Goal: Task Accomplishment & Management: Use online tool/utility

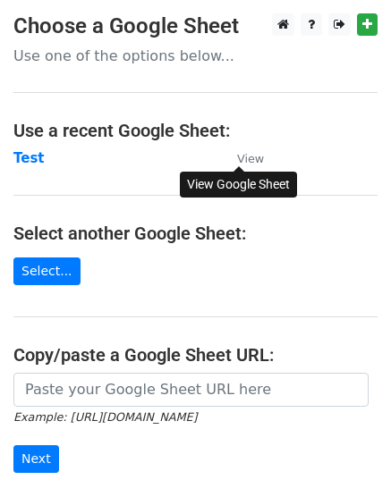
click at [250, 159] on small "View" at bounding box center [250, 158] width 27 height 13
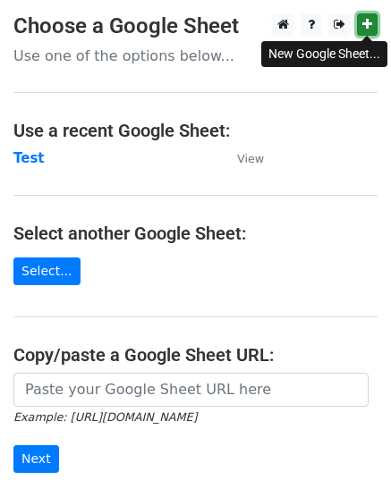
click at [362, 25] on icon at bounding box center [367, 24] width 10 height 13
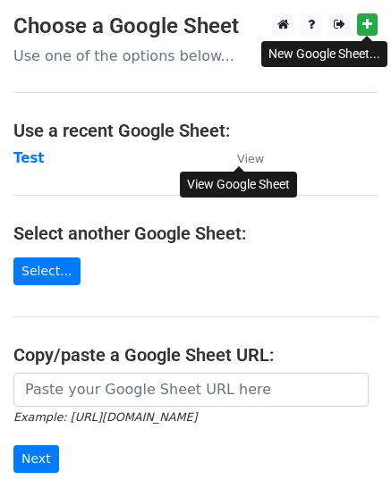
click at [248, 157] on small "View" at bounding box center [250, 158] width 27 height 13
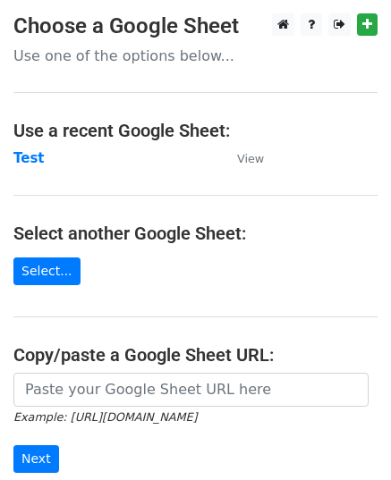
click at [170, 57] on p "Use one of the options below..." at bounding box center [195, 56] width 364 height 19
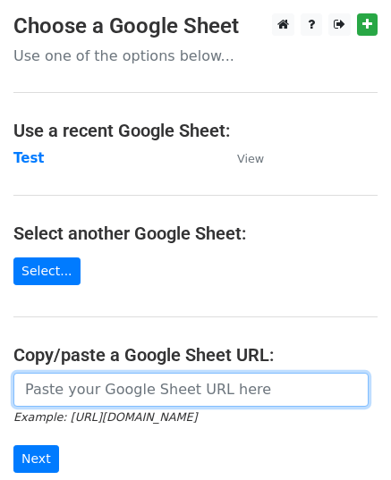
click at [95, 375] on input "url" at bounding box center [190, 390] width 355 height 34
paste input "https://docs.google.com/spreadsheets/d/17tkvPbhw4j5l89PALMLcRM_5jk00jBSJQzIgHTH…"
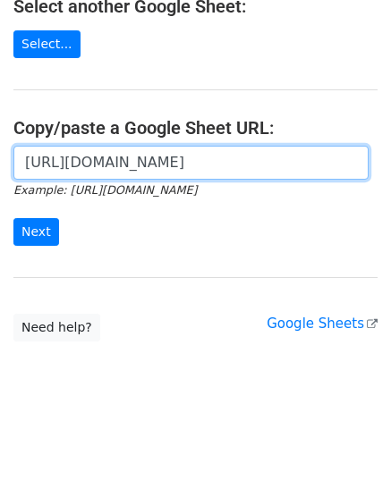
scroll to position [227, 0]
type input "https://docs.google.com/spreadsheets/d/17tkvPbhw4j5l89PALMLcRM_5jk00jBSJQzIgHTH…"
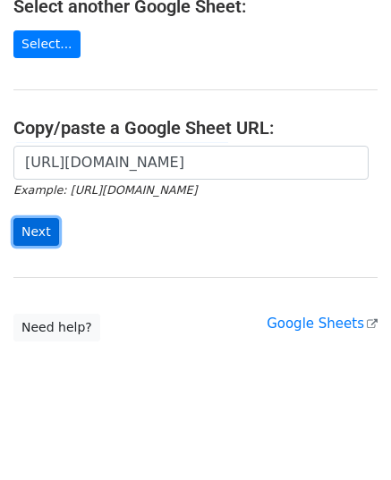
scroll to position [0, 0]
click at [29, 221] on input "Next" at bounding box center [36, 232] width 46 height 28
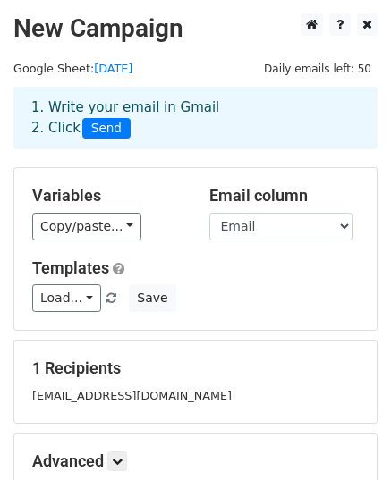
scroll to position [210, 0]
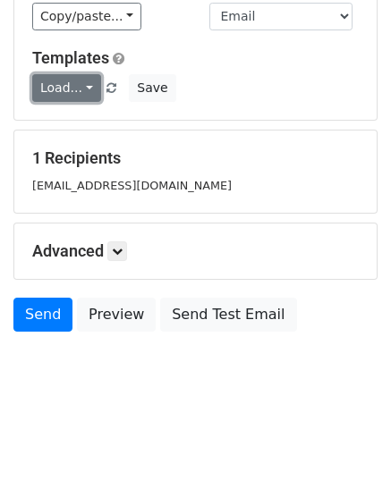
click at [67, 87] on link "Load..." at bounding box center [66, 88] width 69 height 28
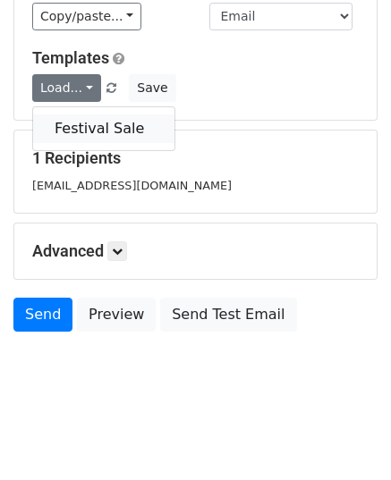
click at [93, 126] on link "Festival Sale" at bounding box center [103, 128] width 141 height 29
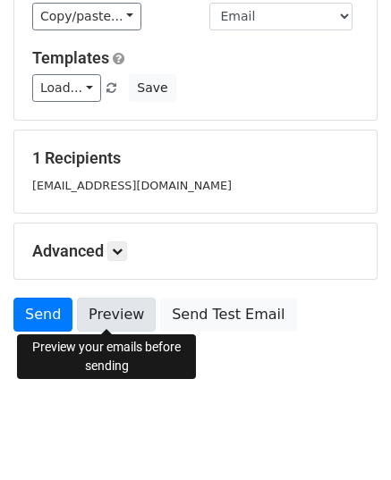
click at [106, 321] on link "Preview" at bounding box center [116, 315] width 79 height 34
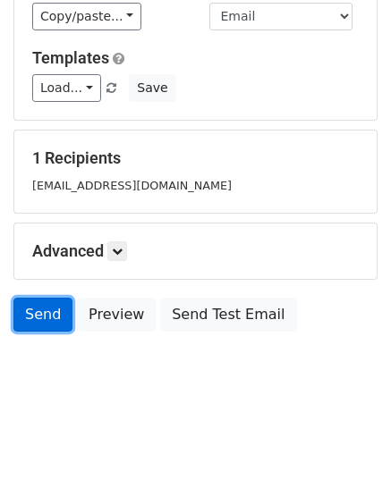
click at [55, 309] on link "Send" at bounding box center [42, 315] width 59 height 34
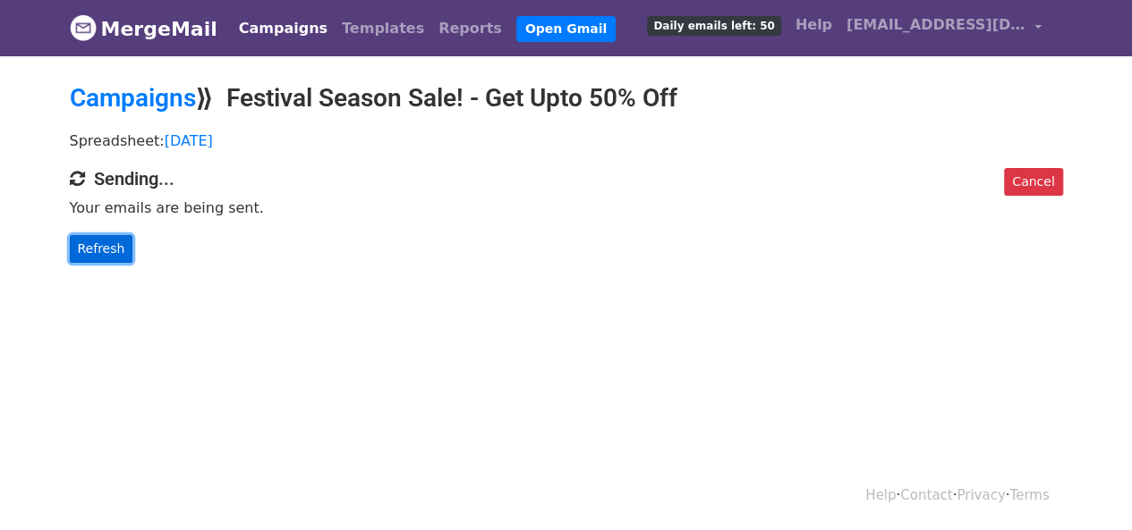
click at [100, 251] on link "Refresh" at bounding box center [102, 249] width 64 height 28
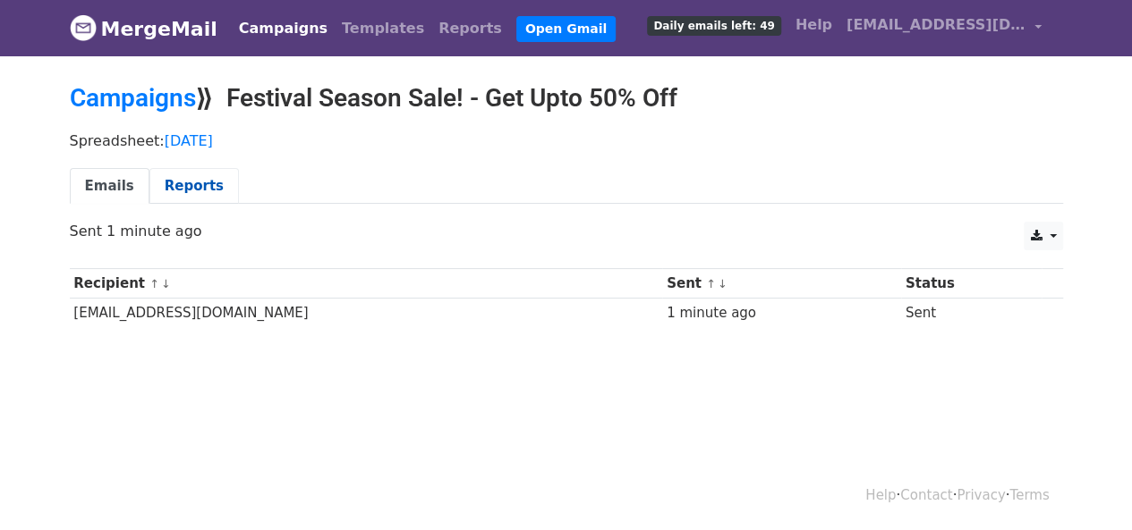
click at [176, 185] on link "Reports" at bounding box center [193, 186] width 89 height 37
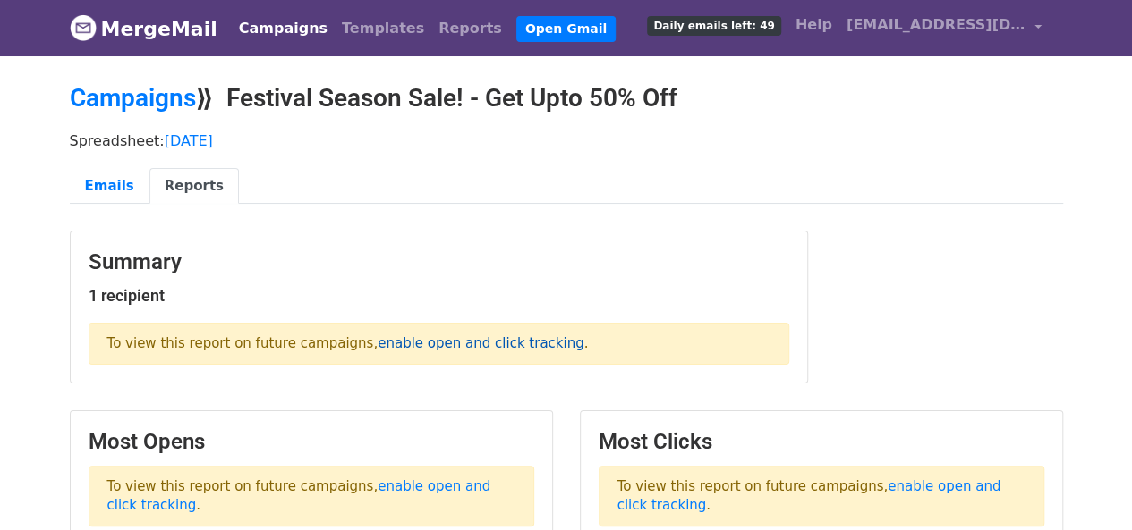
click at [416, 343] on link "enable open and click tracking" at bounding box center [480, 343] width 206 height 16
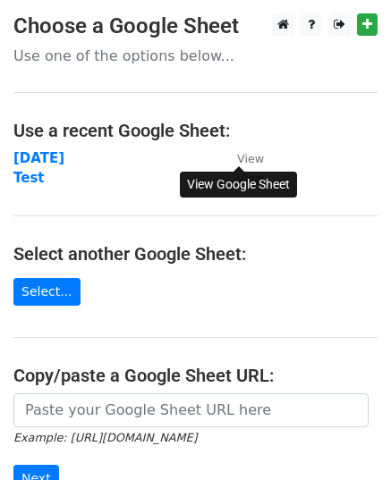
click at [247, 160] on small "View" at bounding box center [250, 158] width 27 height 13
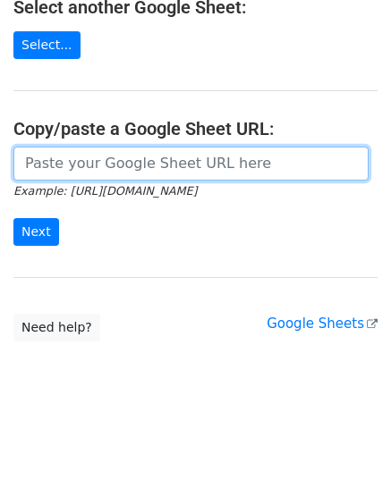
click at [171, 150] on input "url" at bounding box center [190, 164] width 355 height 34
paste input "https://docs.google.com/spreadsheets/d/17tkvPbhw4j5l89PALMLcRM_5jk00jBSJQzIgHTH…"
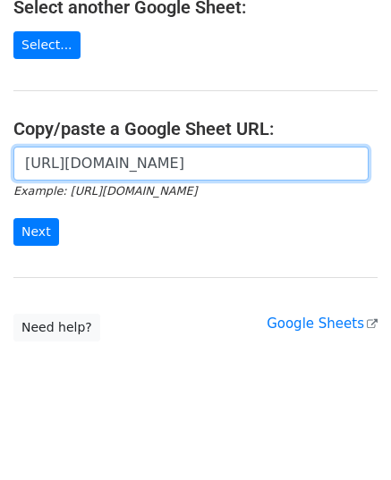
scroll to position [0, 383]
type input "https://docs.google.com/spreadsheets/d/17tkvPbhw4j5l89PALMLcRM_5jk00jBSJQzIgHTH…"
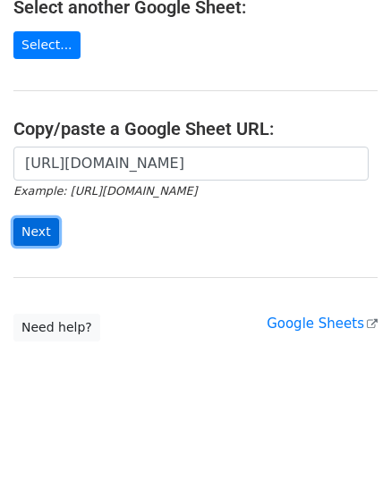
scroll to position [0, 0]
click at [35, 220] on input "Next" at bounding box center [36, 232] width 46 height 28
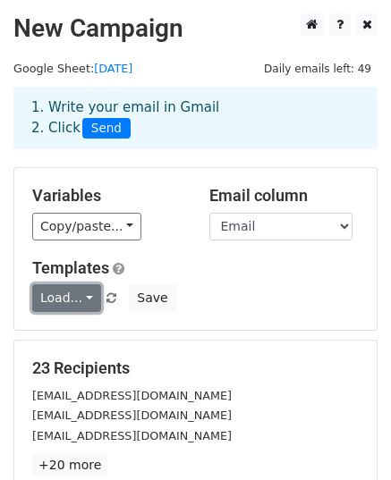
click at [71, 298] on link "Load..." at bounding box center [66, 298] width 69 height 28
click at [88, 339] on link "Festival Sale" at bounding box center [103, 339] width 141 height 29
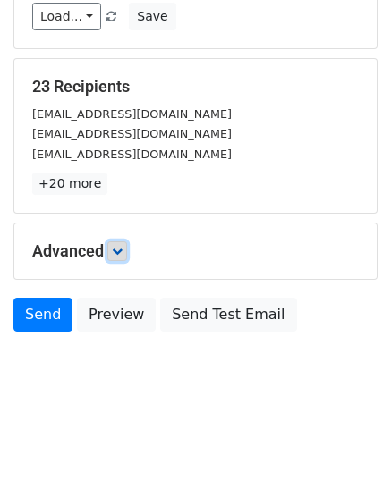
click at [123, 253] on icon at bounding box center [117, 251] width 11 height 11
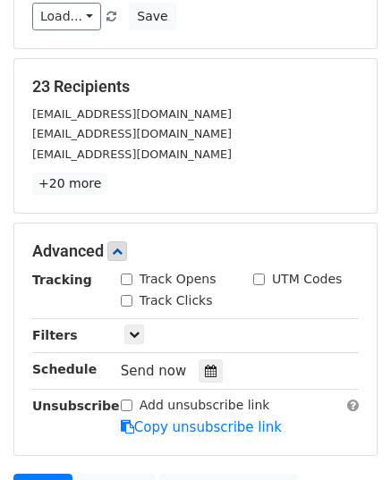
click at [128, 270] on div "Track Opens" at bounding box center [169, 279] width 96 height 19
click at [128, 275] on input "Track Opens" at bounding box center [127, 280] width 12 height 12
checkbox input "true"
click at [128, 296] on input "Track Clicks" at bounding box center [127, 301] width 12 height 12
checkbox input "true"
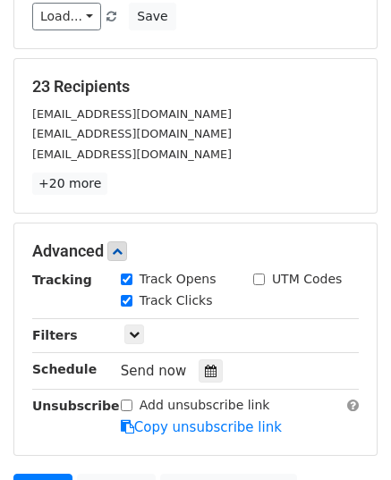
click at [267, 279] on div "UTM Codes" at bounding box center [297, 279] width 89 height 19
click at [258, 277] on input "UTM Codes" at bounding box center [259, 280] width 12 height 12
checkbox input "true"
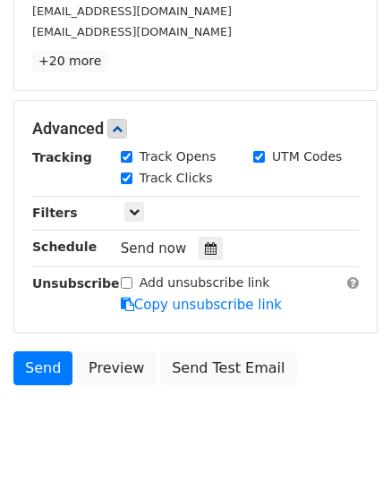
scroll to position [456, 0]
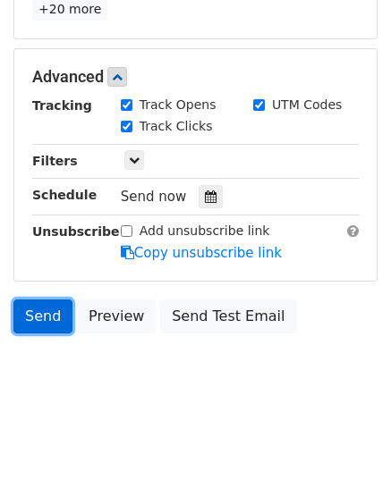
click at [50, 318] on link "Send" at bounding box center [42, 317] width 59 height 34
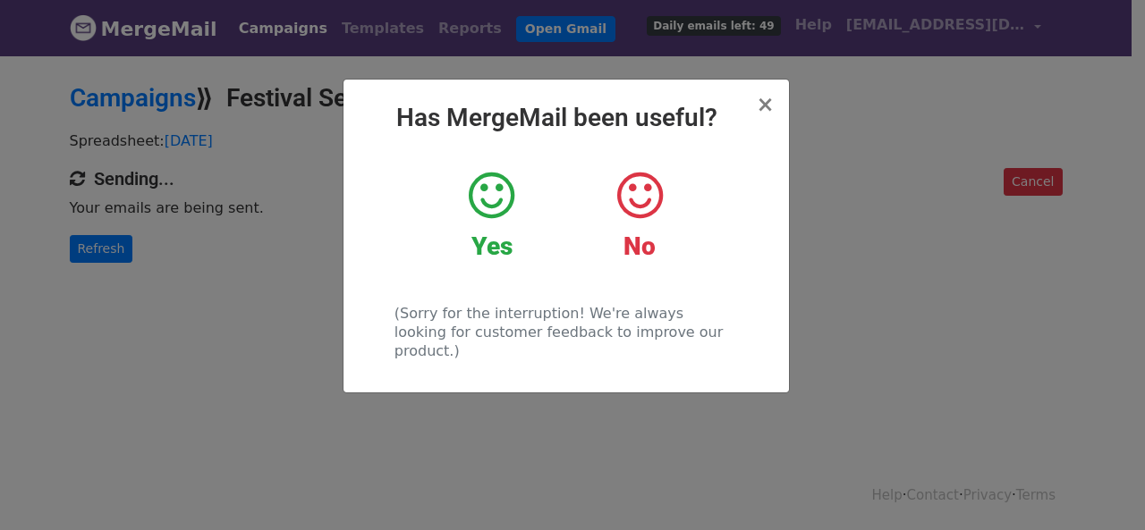
click at [835, 273] on div "× Has MergeMail been useful? Yes No (Sorry for the interruption! We're always l…" at bounding box center [572, 292] width 1145 height 477
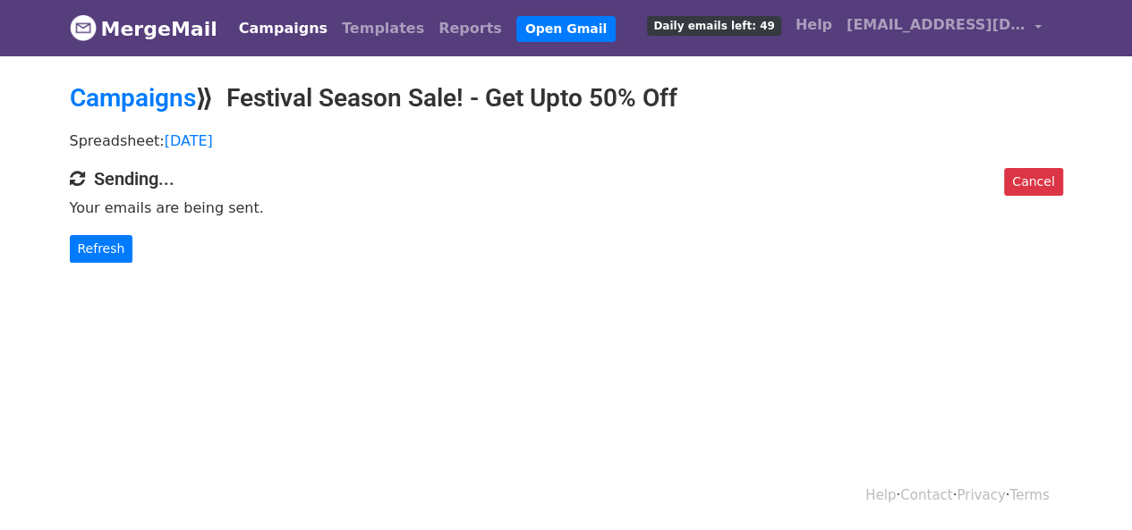
click at [392, 223] on div "Cancel Sending... Your emails are being sent. Refresh" at bounding box center [566, 215] width 1020 height 95
click at [95, 249] on link "Refresh" at bounding box center [102, 249] width 64 height 28
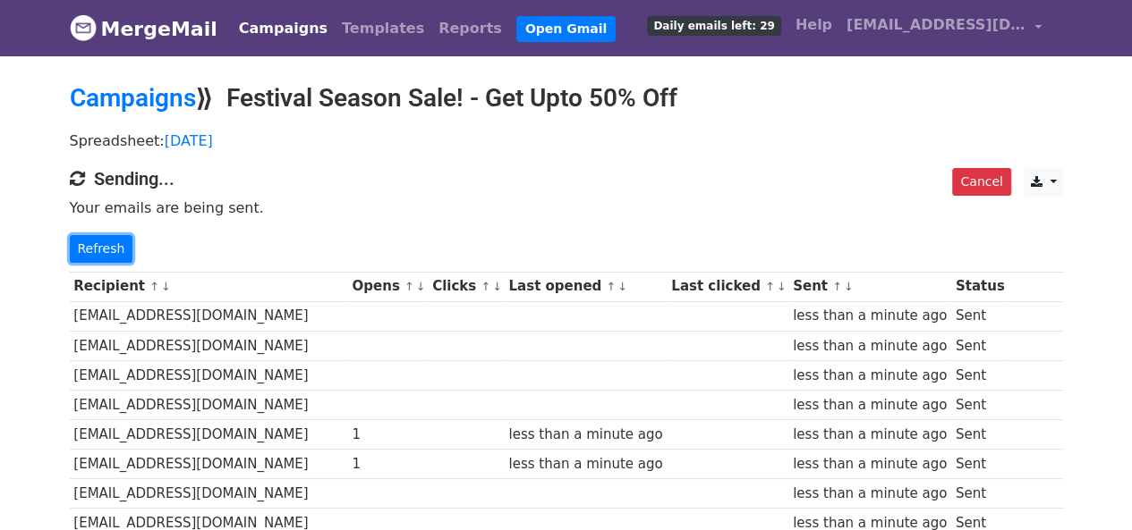
click at [95, 249] on link "Refresh" at bounding box center [102, 249] width 64 height 28
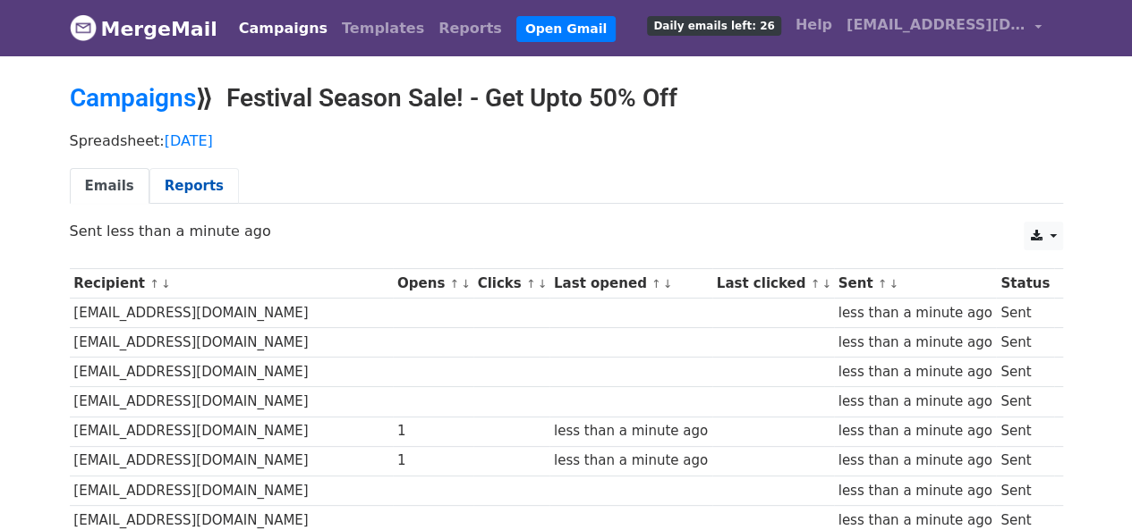
click at [179, 188] on link "Reports" at bounding box center [193, 186] width 89 height 37
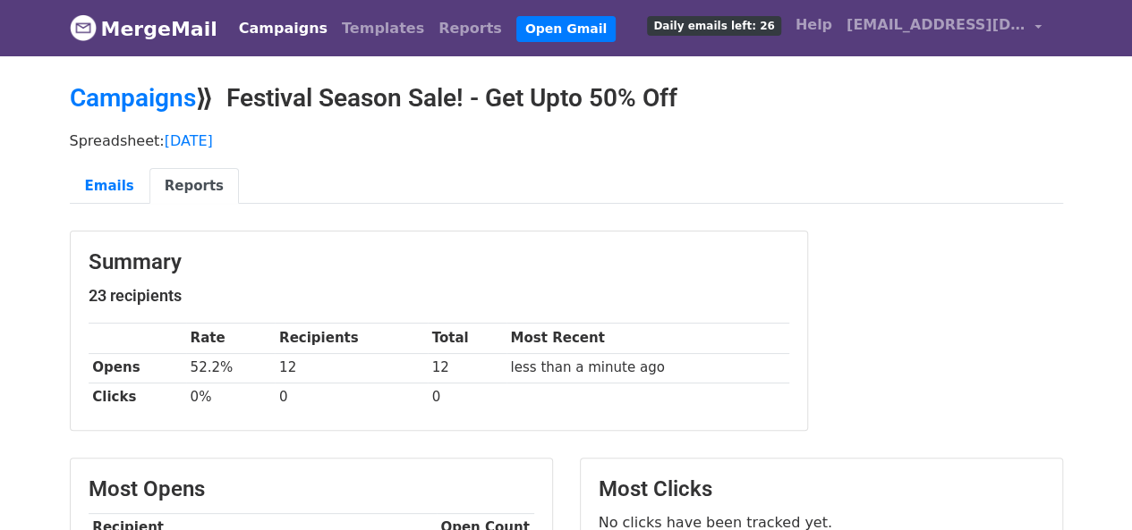
click at [871, 364] on div "Summary 23 recipients Rate Recipients Total Most Recent Opens 52.2% 12 12 less …" at bounding box center [566, 340] width 1020 height 218
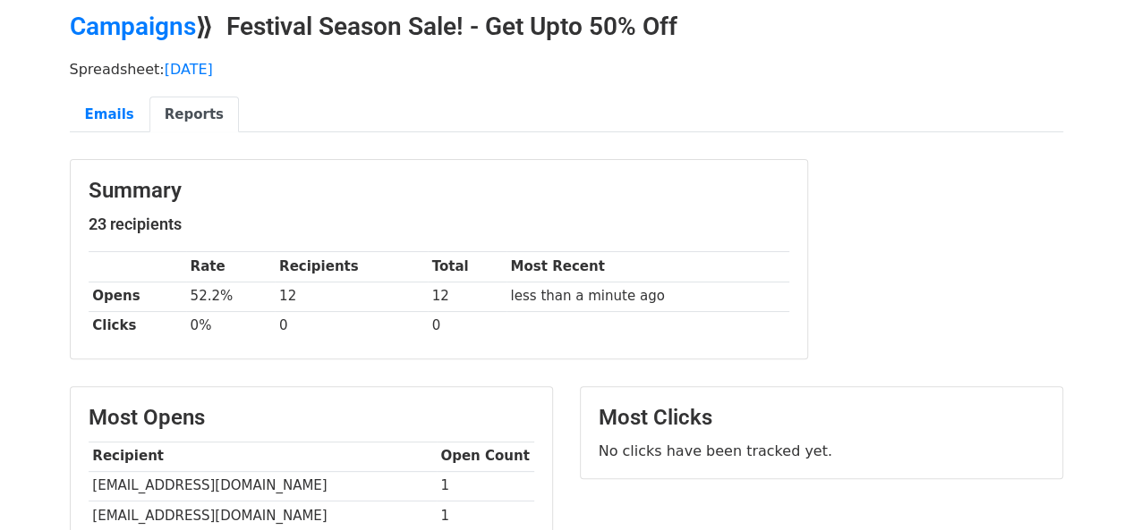
scroll to position [72, 0]
click at [102, 120] on link "Emails" at bounding box center [110, 115] width 80 height 37
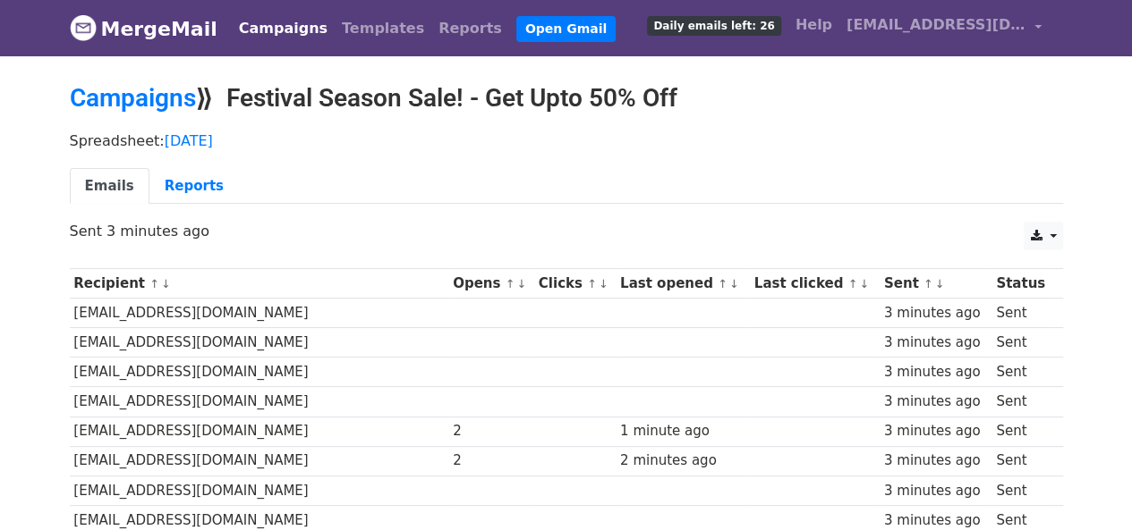
click at [1086, 310] on body "MergeMail Campaigns Templates Reports Open Gmail Daily emails left: 26 Help [EM…" at bounding box center [566, 532] width 1132 height 1064
click at [172, 182] on link "Reports" at bounding box center [193, 186] width 89 height 37
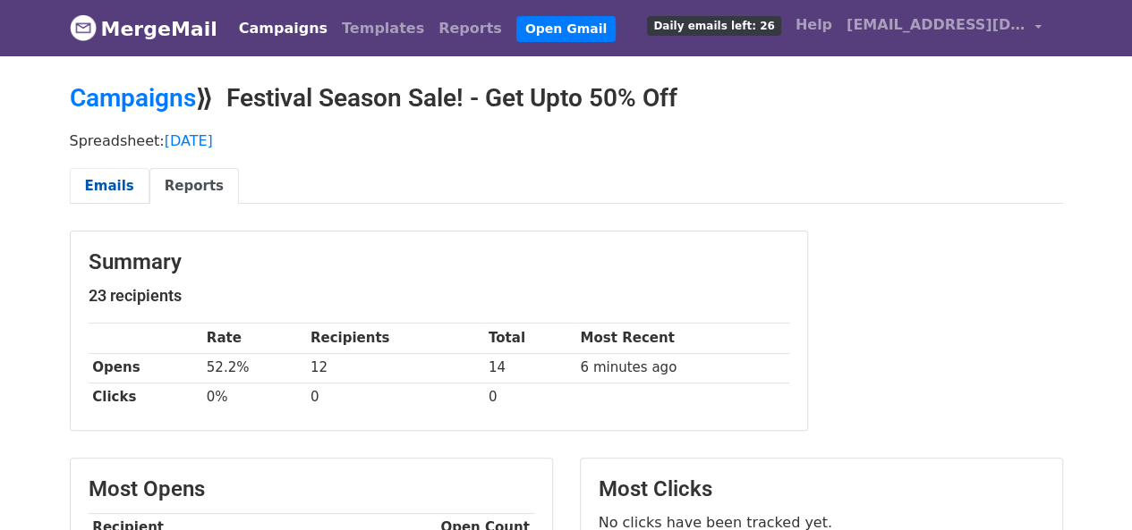
click at [91, 187] on link "Emails" at bounding box center [110, 186] width 80 height 37
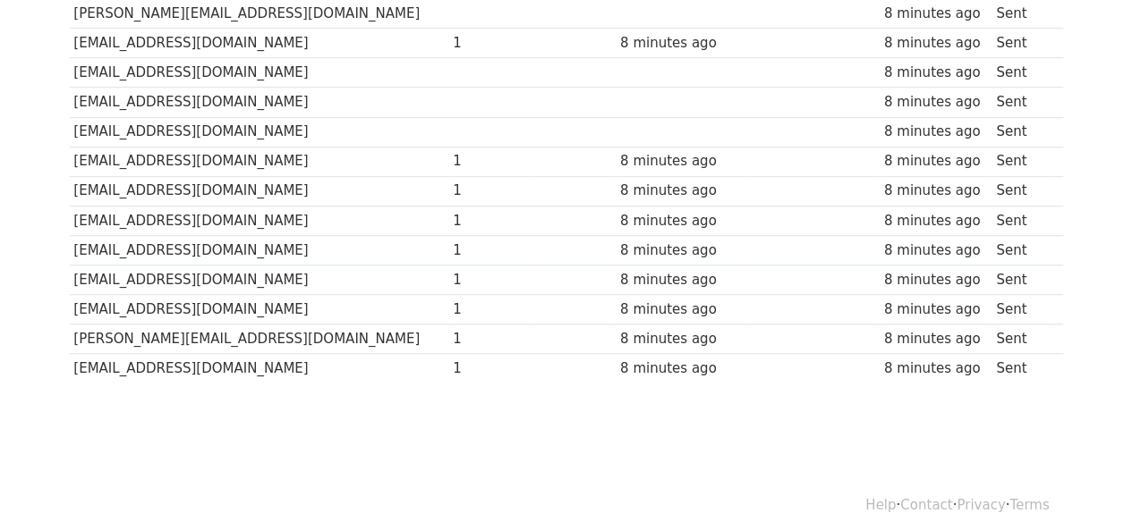
scroll to position [598, 0]
